Goal: Information Seeking & Learning: Learn about a topic

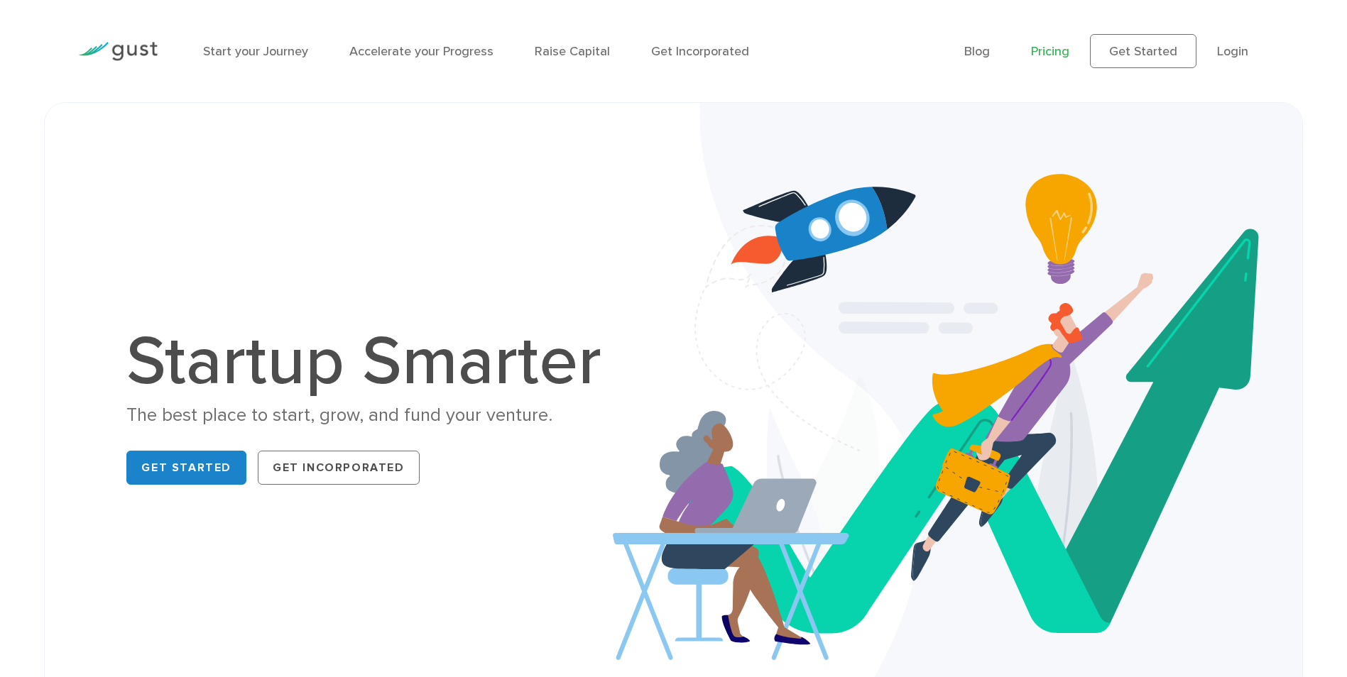
click at [1048, 53] on link "Pricing" at bounding box center [1050, 51] width 38 height 15
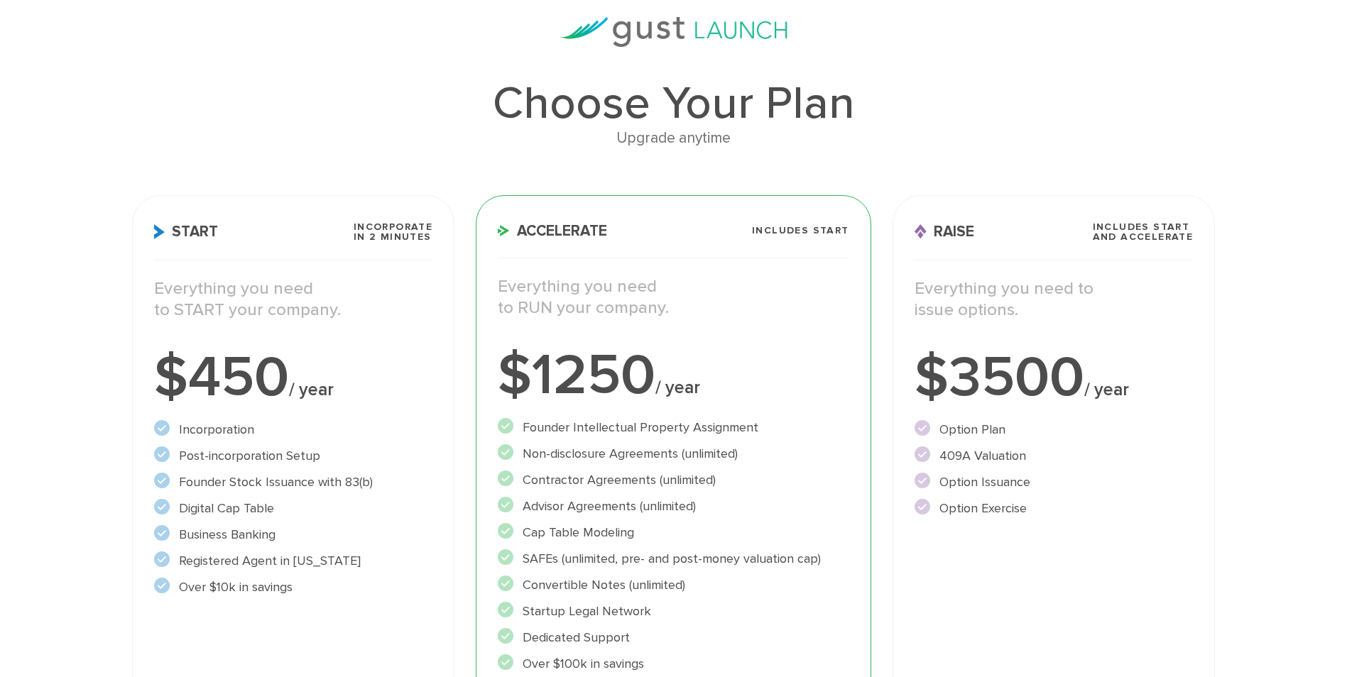
scroll to position [142, 0]
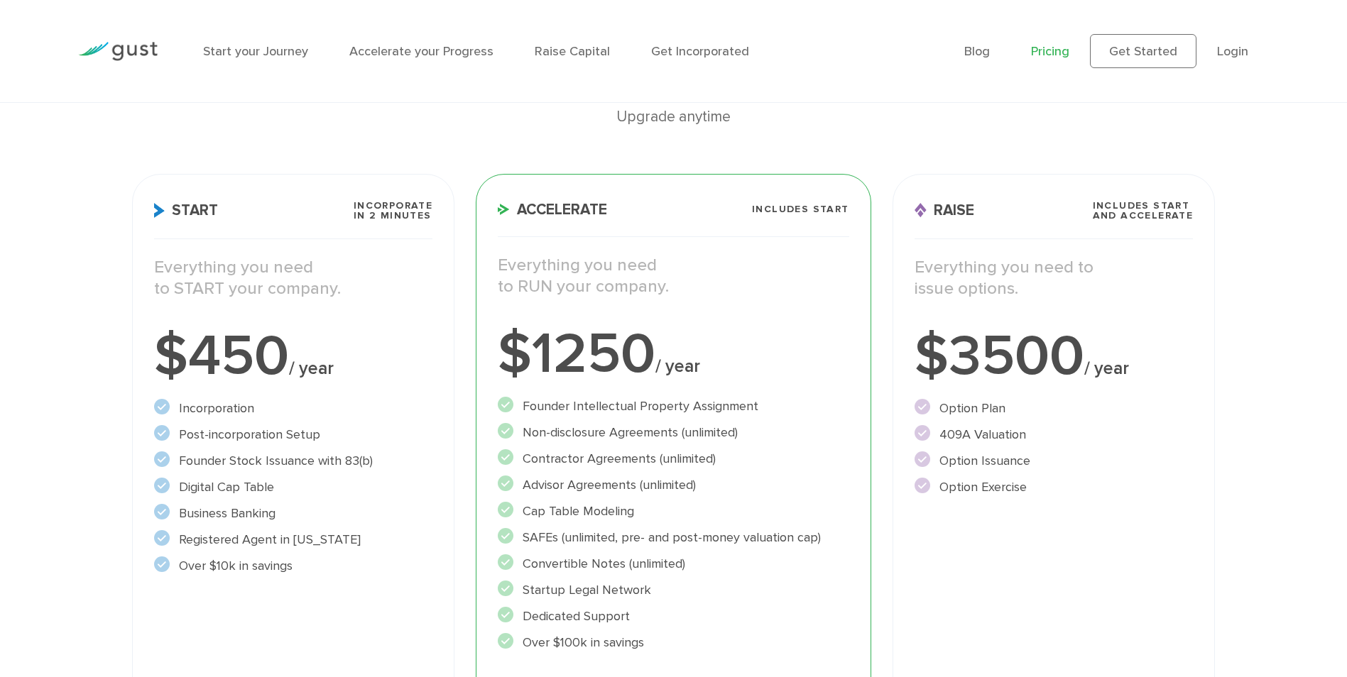
click at [279, 199] on div "Start Incorporate in 2 Minutes Everything you need to START your company. $450 …" at bounding box center [293, 481] width 323 height 615
click at [183, 298] on p "Everything you need to START your company." at bounding box center [293, 278] width 279 height 43
click at [1268, 172] on div "Choose Your Plan Upgrade anytime Start Incorporate in 2 Minutes Everything you …" at bounding box center [673, 398] width 1347 height 804
